Goal: Communication & Community: Ask a question

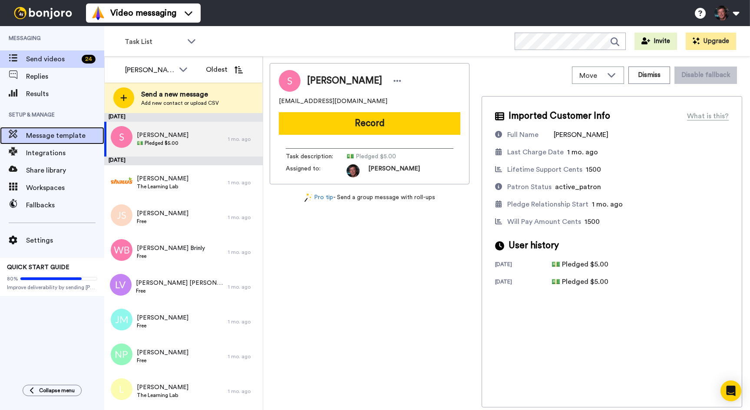
click at [33, 134] on span "Message template" at bounding box center [65, 135] width 78 height 10
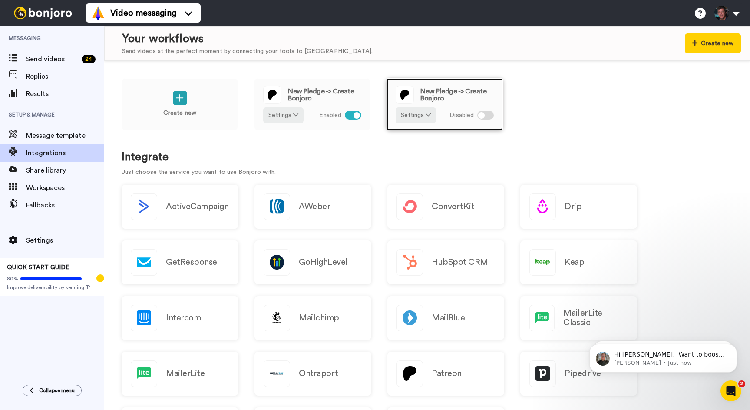
click at [485, 114] on div at bounding box center [485, 115] width 17 height 9
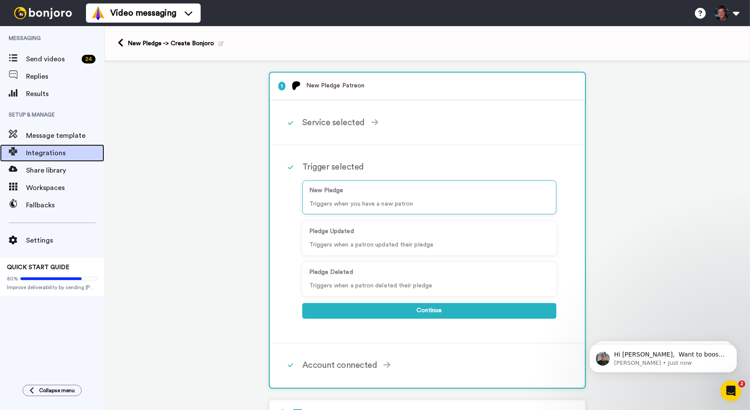
click at [28, 149] on span "Integrations" at bounding box center [65, 153] width 78 height 10
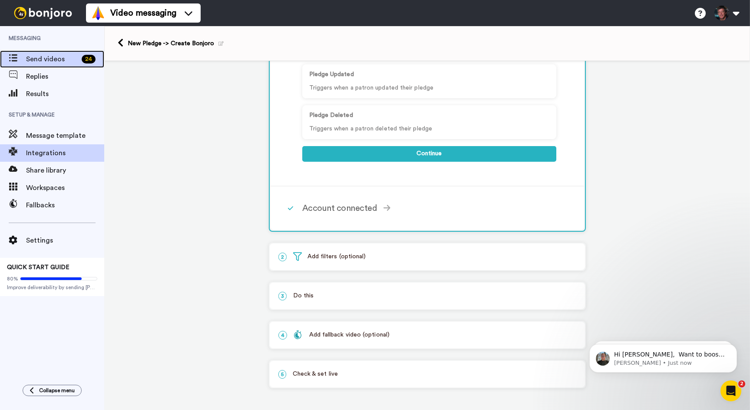
click at [42, 57] on span "Send videos" at bounding box center [52, 59] width 52 height 10
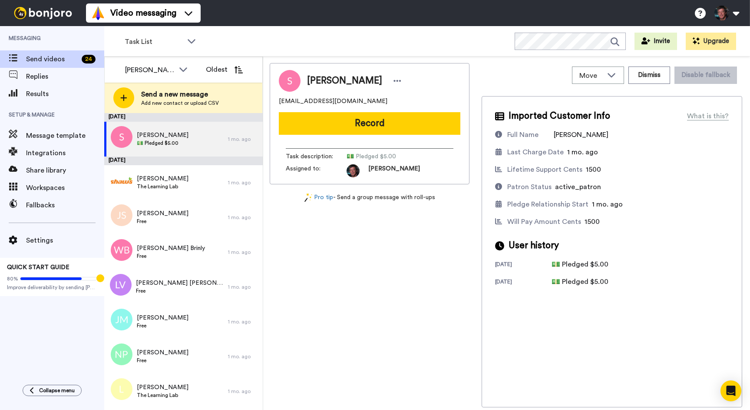
click at [257, 40] on div "Task List WORKSPACES View all All Default Task List + Add a new workspace Invit…" at bounding box center [427, 41] width 646 height 30
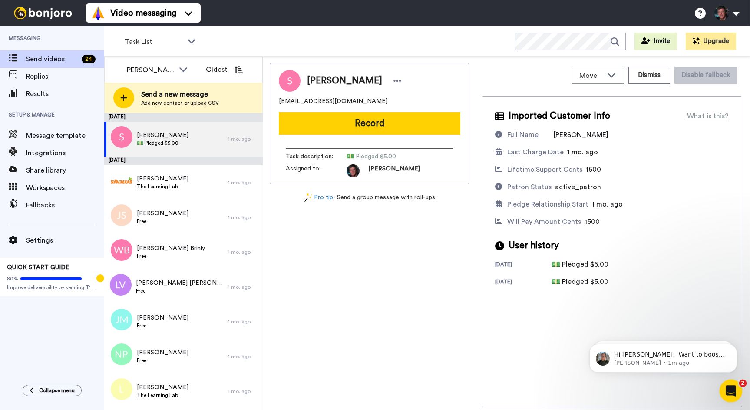
click at [730, 384] on icon "Open Intercom Messenger" at bounding box center [730, 389] width 14 height 14
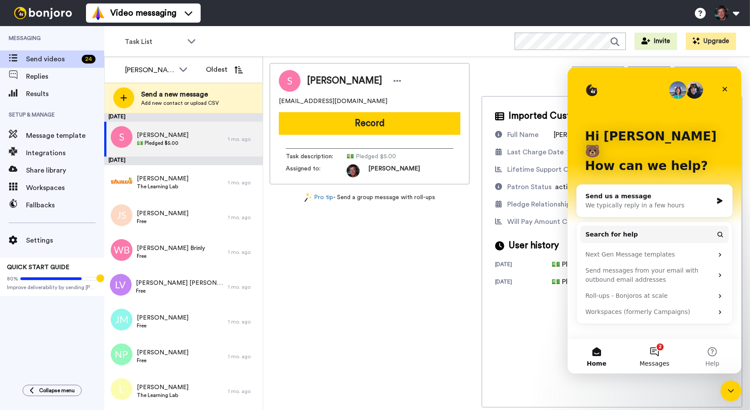
click at [662, 348] on button "2 Messages" at bounding box center [655, 355] width 58 height 35
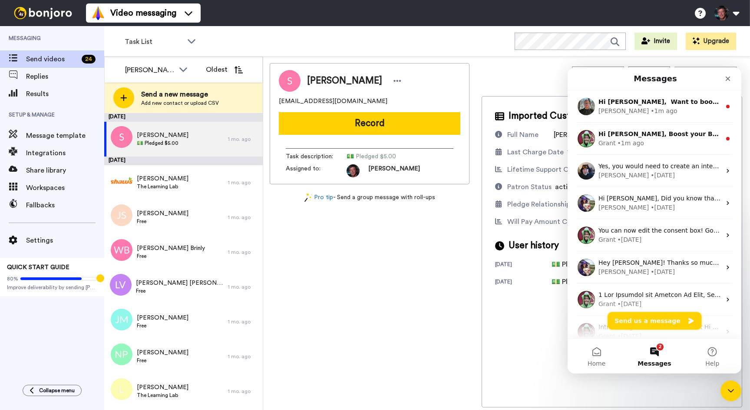
click at [644, 318] on button "Send us a message" at bounding box center [655, 320] width 94 height 17
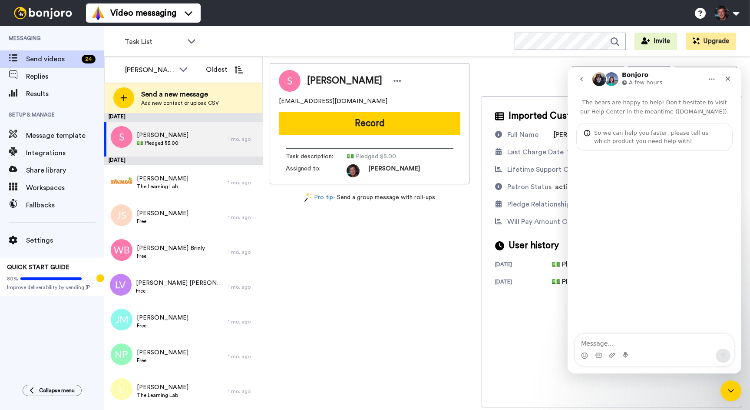
type textarea "I"
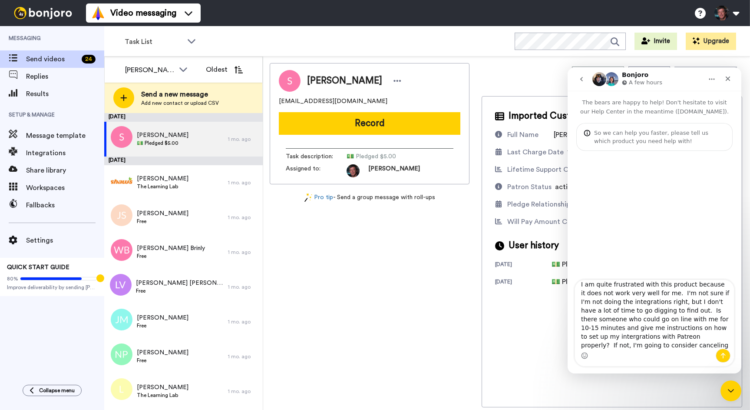
scroll to position [14, 0]
type textarea "I am quite frustrated with this product because it does not work very well for …"
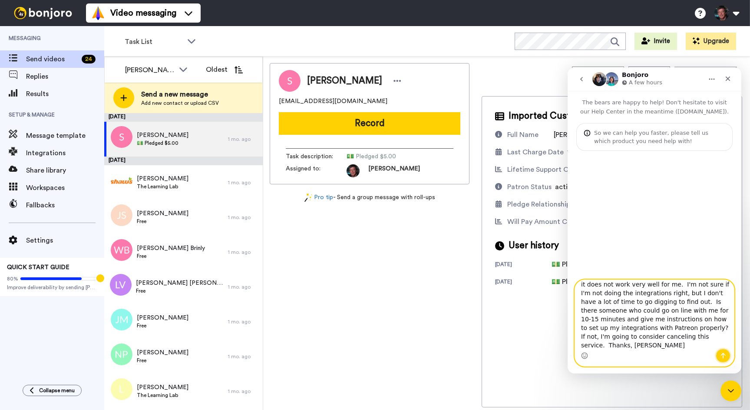
click at [722, 353] on icon "Send a message…" at bounding box center [723, 355] width 7 height 7
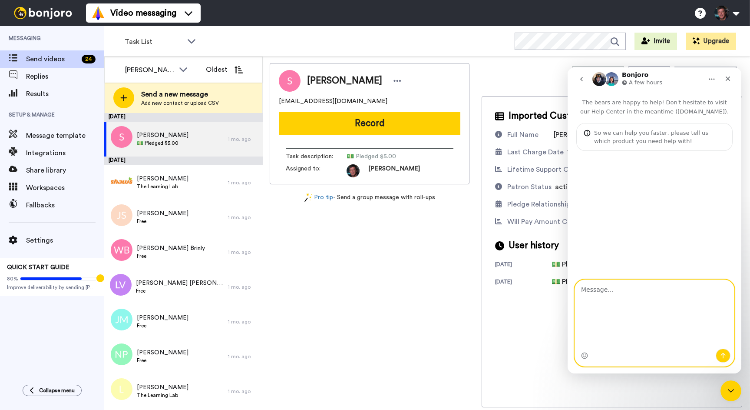
scroll to position [0, 0]
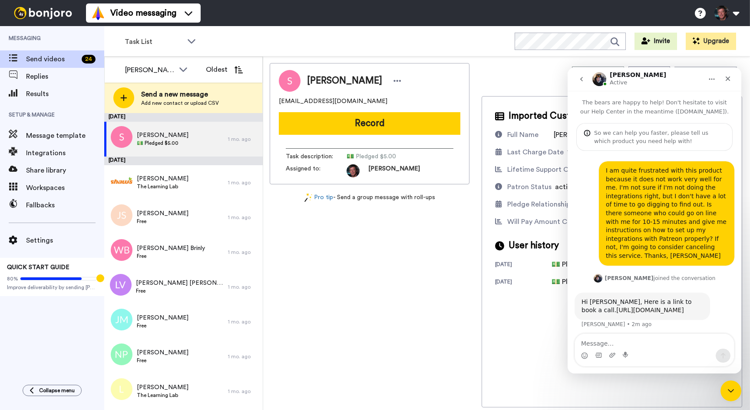
click at [684, 306] on link "https://calendly.com/d/df8s-s48/bonjoro-account-walk-through" at bounding box center [650, 309] width 68 height 7
click at [633, 341] on textarea "Message…" at bounding box center [654, 341] width 159 height 15
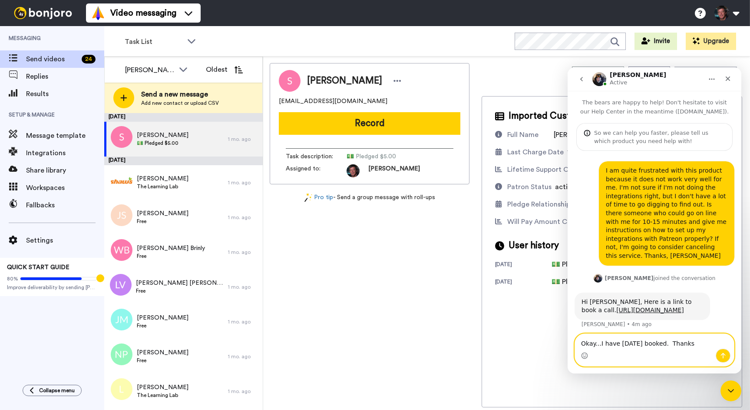
type textarea "Okay...I have next Tuesday booked. Thanks!"
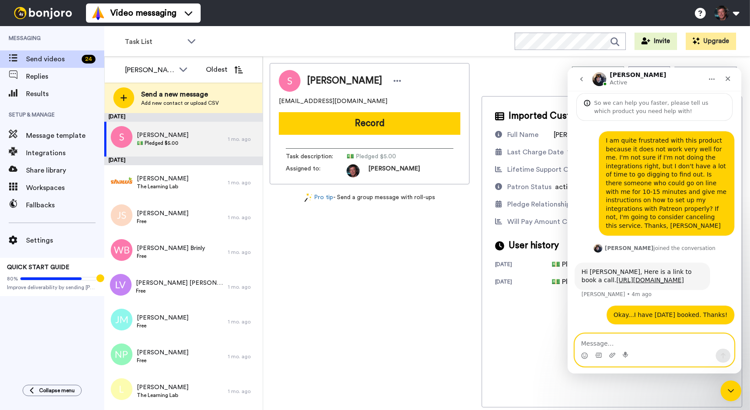
scroll to position [39, 0]
